Goal: Information Seeking & Learning: Learn about a topic

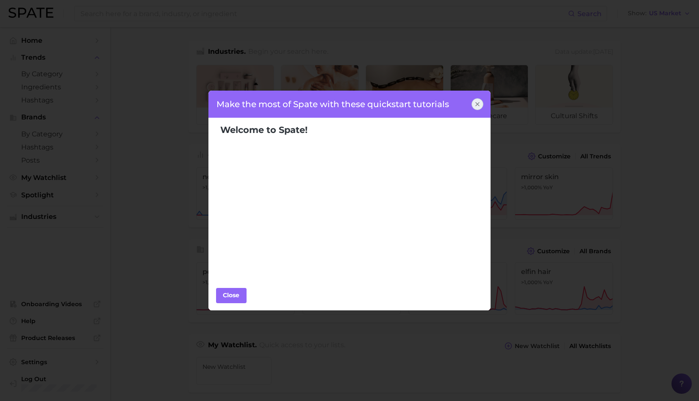
click at [477, 105] on icon at bounding box center [477, 103] width 3 height 3
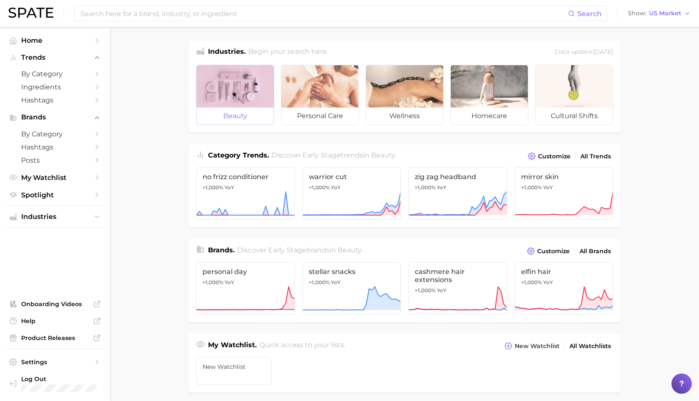
click at [224, 102] on div at bounding box center [235, 86] width 77 height 42
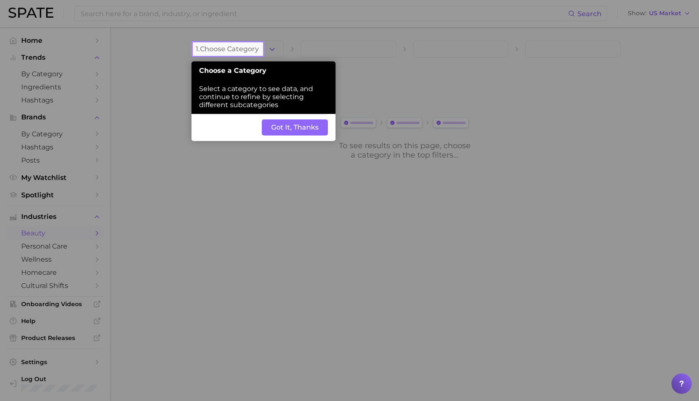
click at [286, 134] on button "Got It, Thanks" at bounding box center [295, 127] width 66 height 16
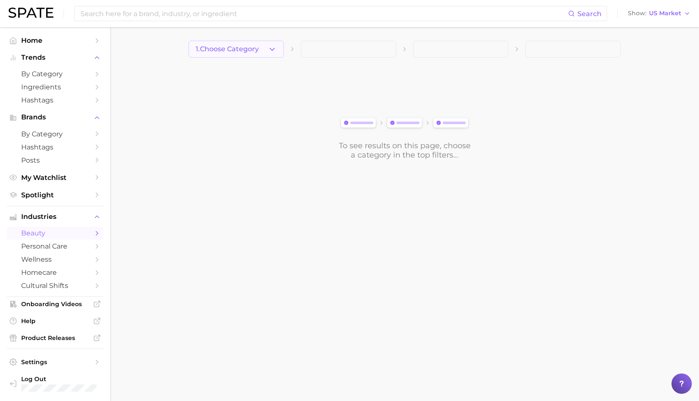
click at [244, 47] on span "1. Choose Category" at bounding box center [227, 49] width 63 height 8
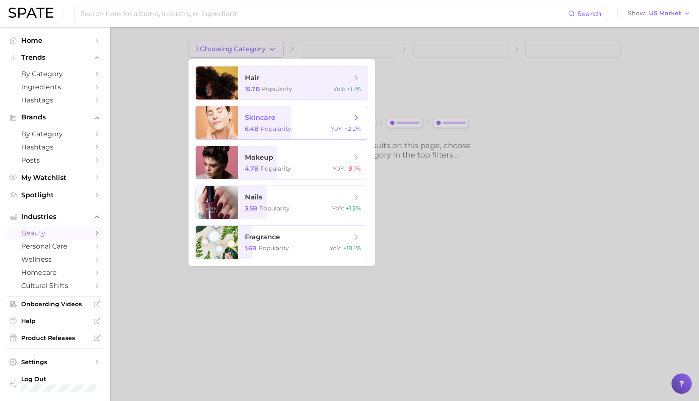
click at [255, 123] on span "skincare 6.4b Popularity YoY : +2.2%" at bounding box center [303, 122] width 130 height 33
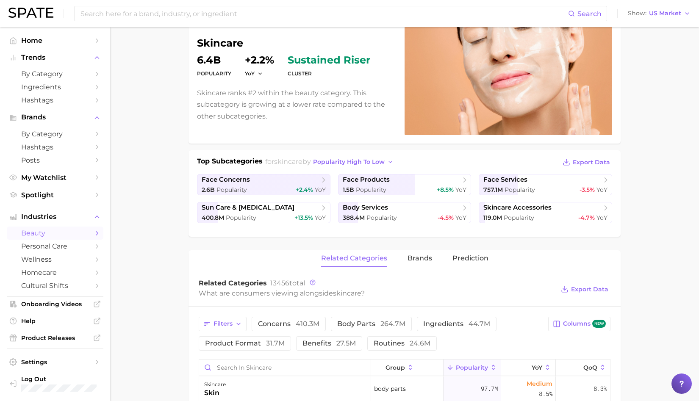
scroll to position [90, 0]
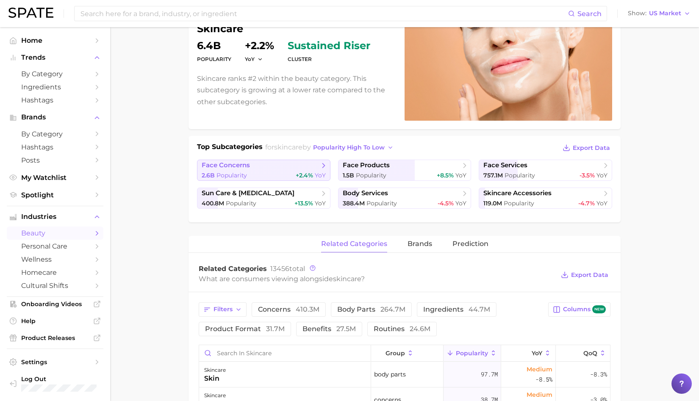
click at [273, 167] on span "face concerns" at bounding box center [261, 165] width 118 height 8
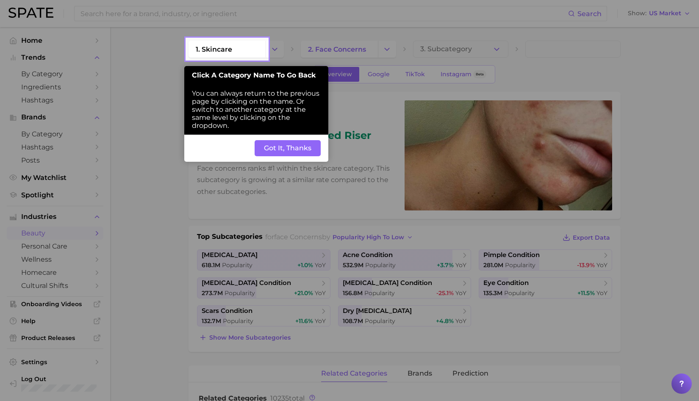
click at [283, 146] on button "Got It, Thanks" at bounding box center [288, 148] width 66 height 16
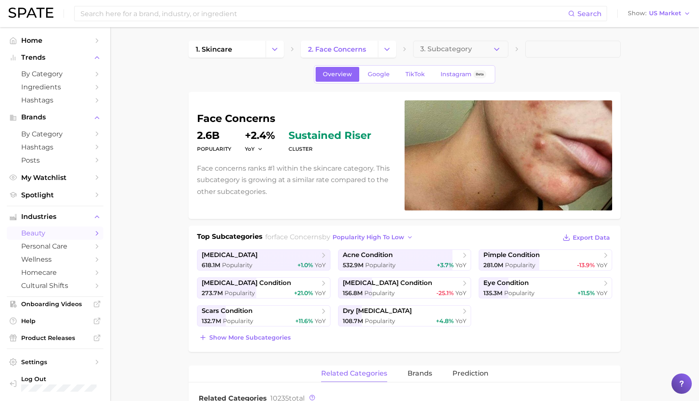
scroll to position [159, 0]
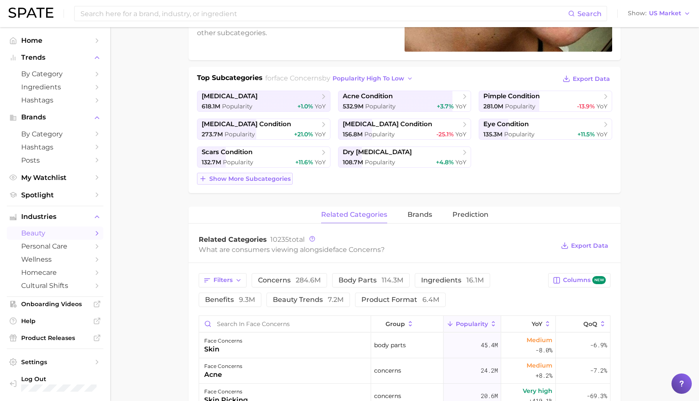
click at [278, 180] on span "Show more subcategories" at bounding box center [249, 178] width 81 height 7
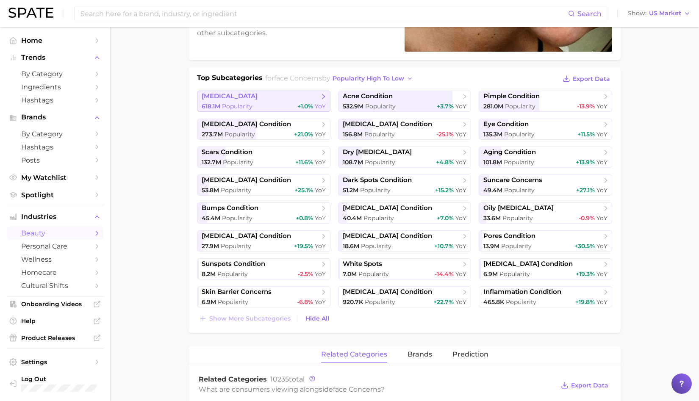
click at [277, 99] on span "[MEDICAL_DATA]" at bounding box center [261, 96] width 118 height 8
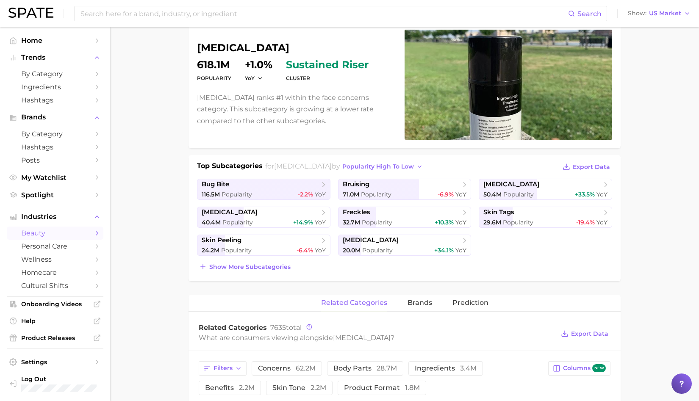
scroll to position [138, 0]
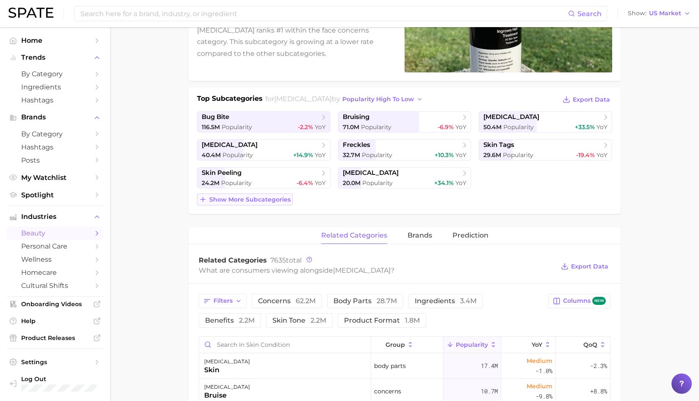
click at [282, 203] on button "Show more subcategories" at bounding box center [245, 200] width 96 height 12
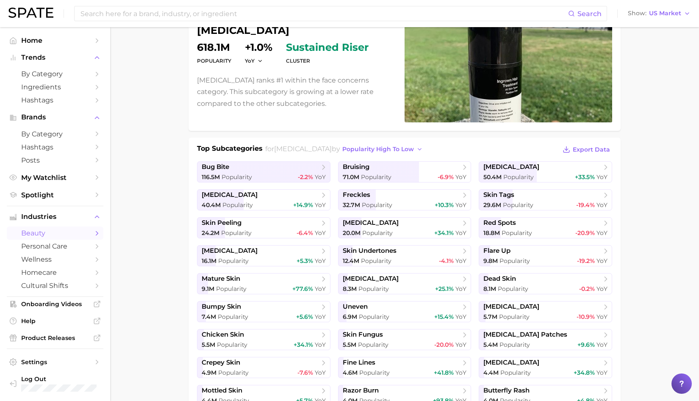
scroll to position [0, 0]
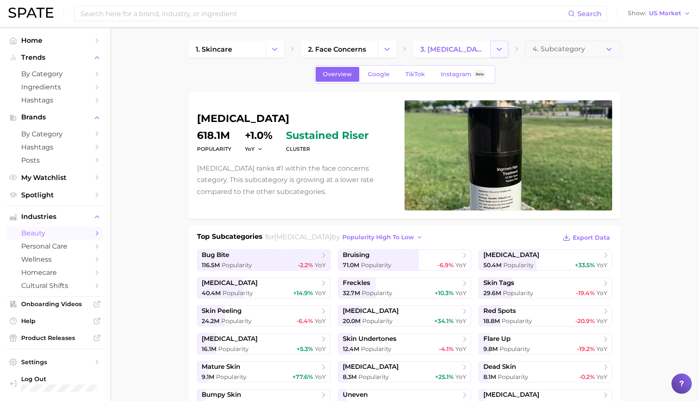
click at [499, 50] on icon "Change Category" at bounding box center [499, 49] width 9 height 9
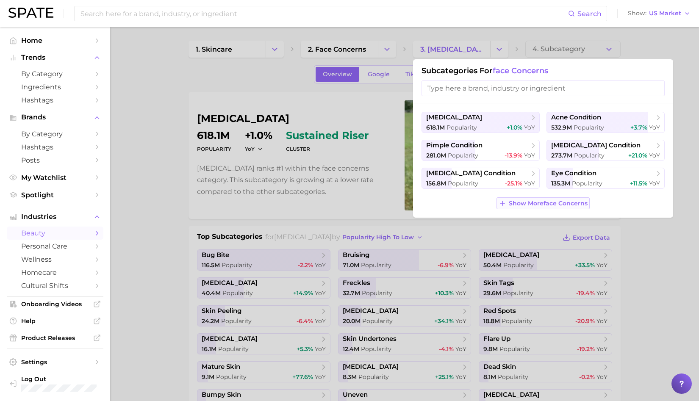
click at [529, 206] on span "Show More face concerns" at bounding box center [548, 203] width 79 height 7
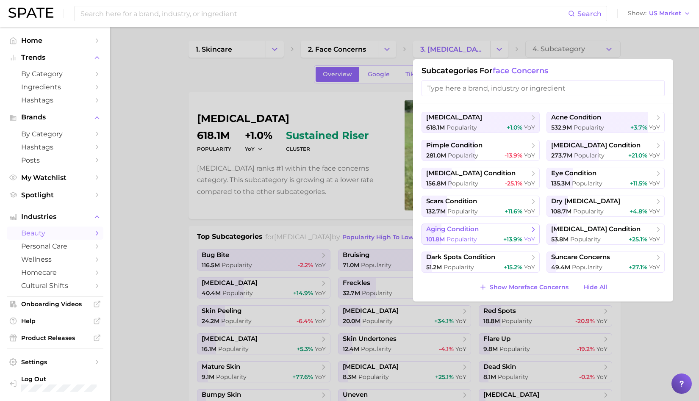
click at [489, 242] on div "101.8m Popularity +13.9% YoY" at bounding box center [480, 239] width 109 height 8
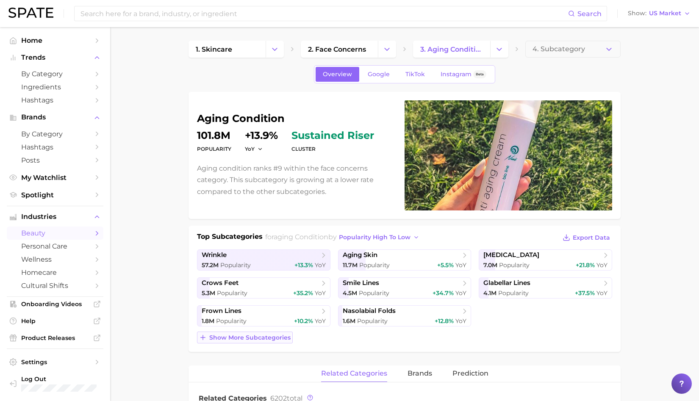
click at [260, 335] on span "Show more subcategories" at bounding box center [249, 337] width 81 height 7
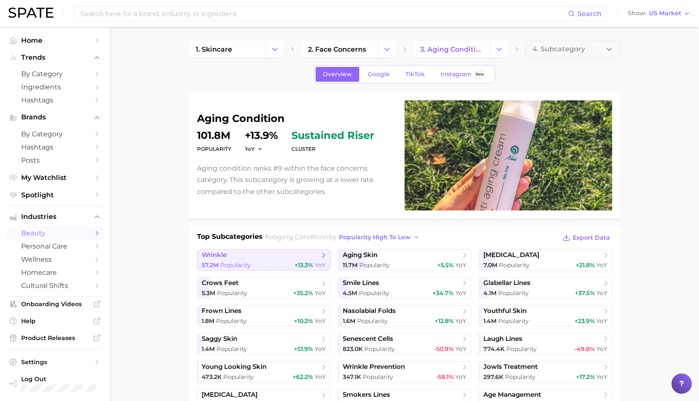
click at [276, 252] on span "wrinkle" at bounding box center [261, 255] width 118 height 8
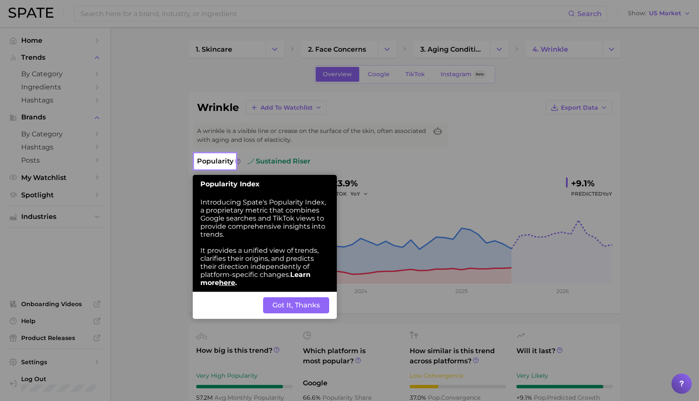
click at [285, 308] on button "Got It, Thanks" at bounding box center [296, 305] width 66 height 16
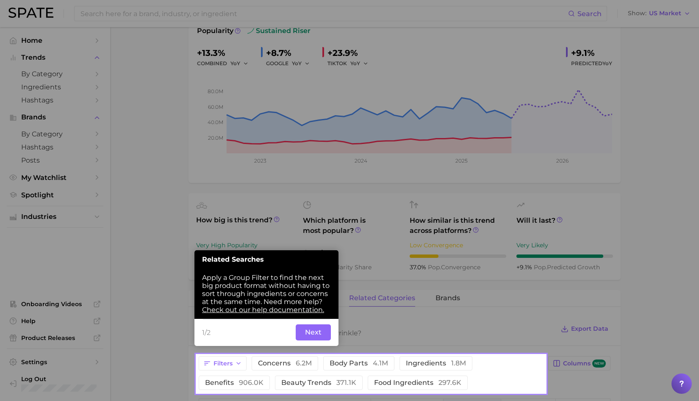
scroll to position [141, 0]
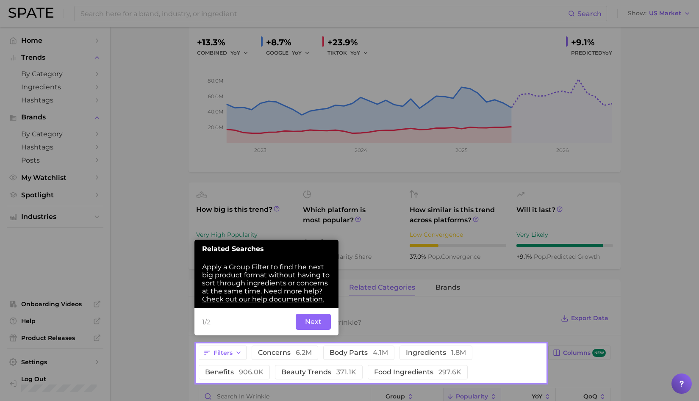
click at [387, 310] on div at bounding box center [371, 172] width 349 height 344
click at [314, 325] on button "Next" at bounding box center [313, 322] width 35 height 16
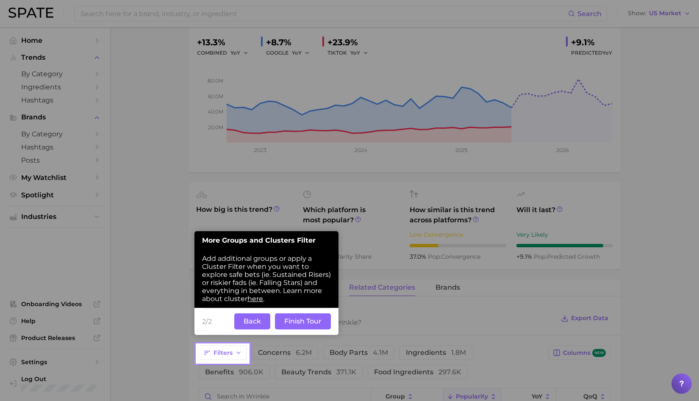
click at [250, 321] on button "Back" at bounding box center [252, 321] width 36 height 16
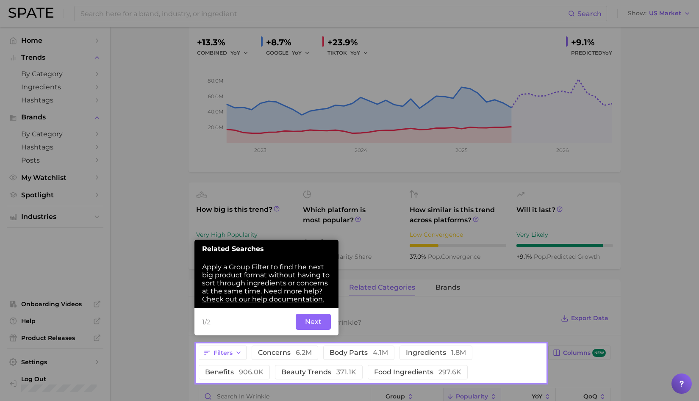
click at [316, 328] on button "Next" at bounding box center [313, 322] width 35 height 16
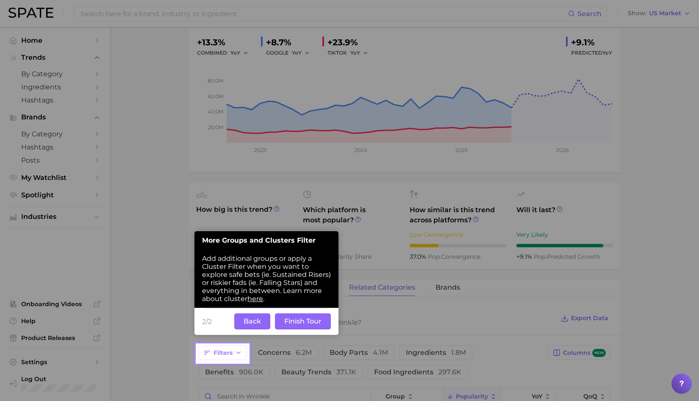
click at [314, 326] on button "Finish Tour" at bounding box center [303, 321] width 56 height 16
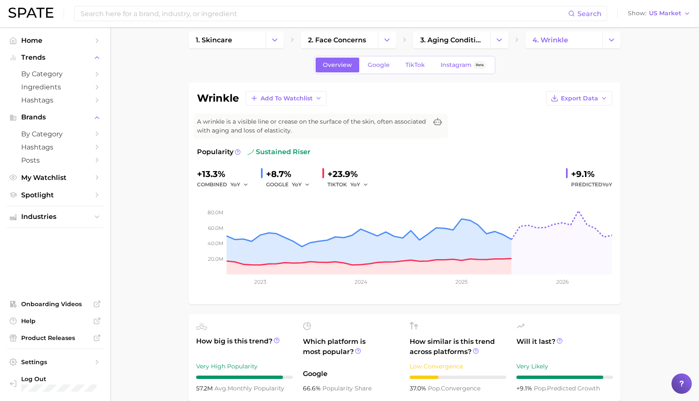
scroll to position [0, 0]
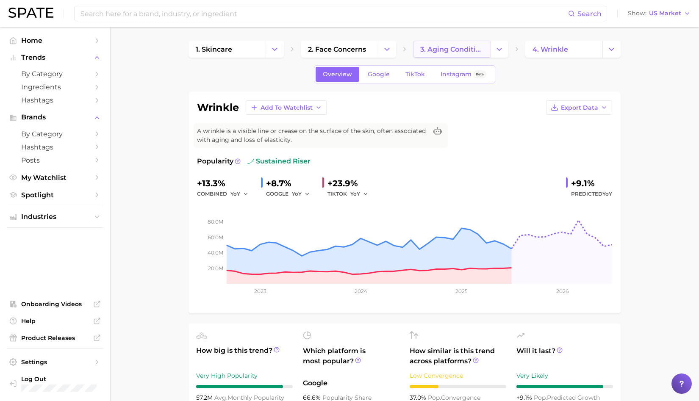
click at [468, 53] on span "3. aging condition" at bounding box center [451, 49] width 63 height 8
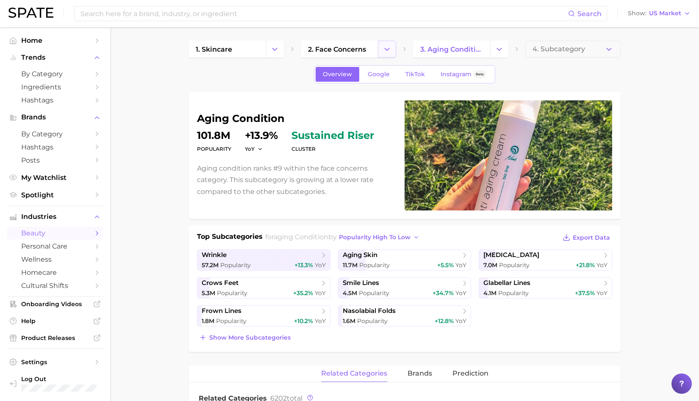
click at [386, 49] on polyline "Change Category" at bounding box center [387, 49] width 5 height 2
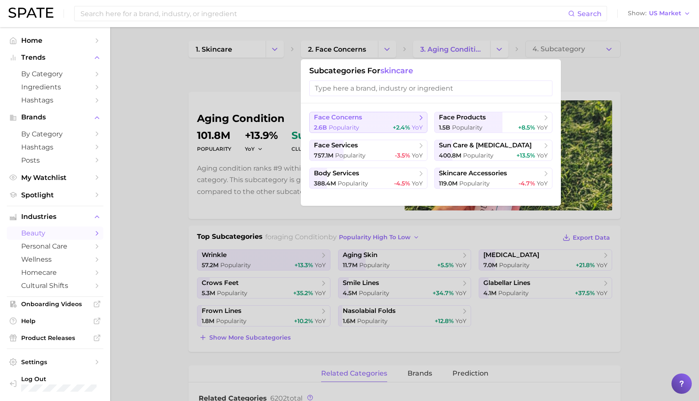
click at [394, 124] on span "+2.4%" at bounding box center [401, 128] width 17 height 8
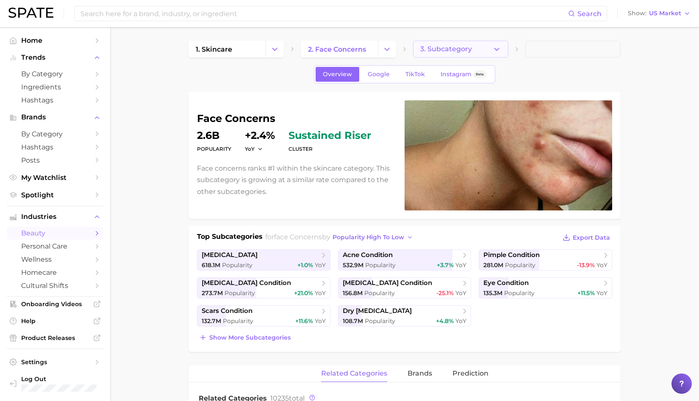
click at [448, 50] on span "3. Subcategory" at bounding box center [446, 49] width 52 height 8
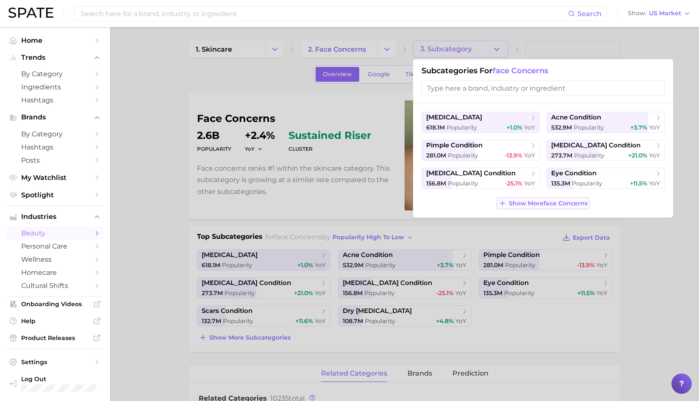
click at [507, 203] on button "Show More face concerns" at bounding box center [542, 203] width 93 height 12
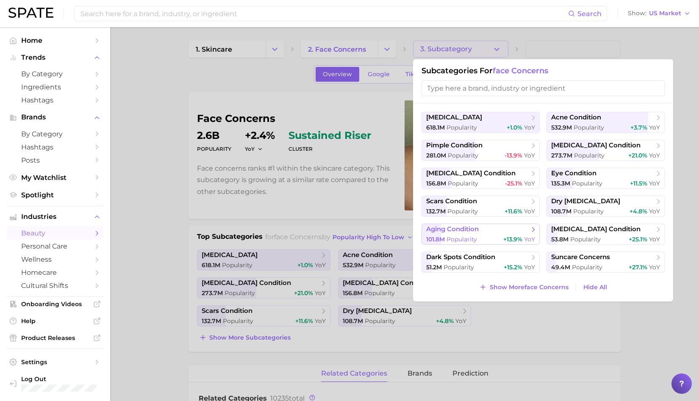
click at [482, 238] on div "101.8m Popularity +13.9% YoY" at bounding box center [480, 239] width 109 height 8
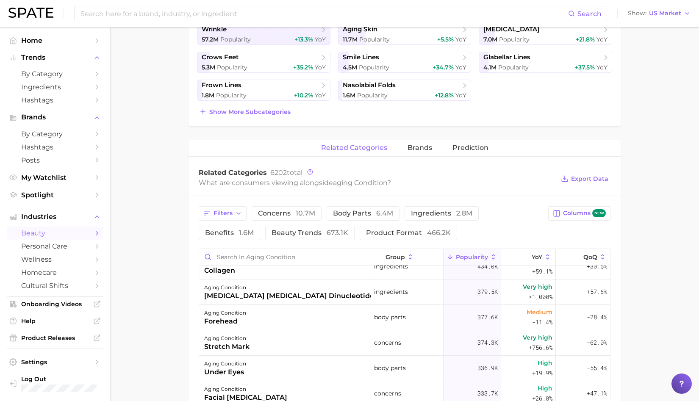
scroll to position [239, 0]
